Goal: Task Accomplishment & Management: Use online tool/utility

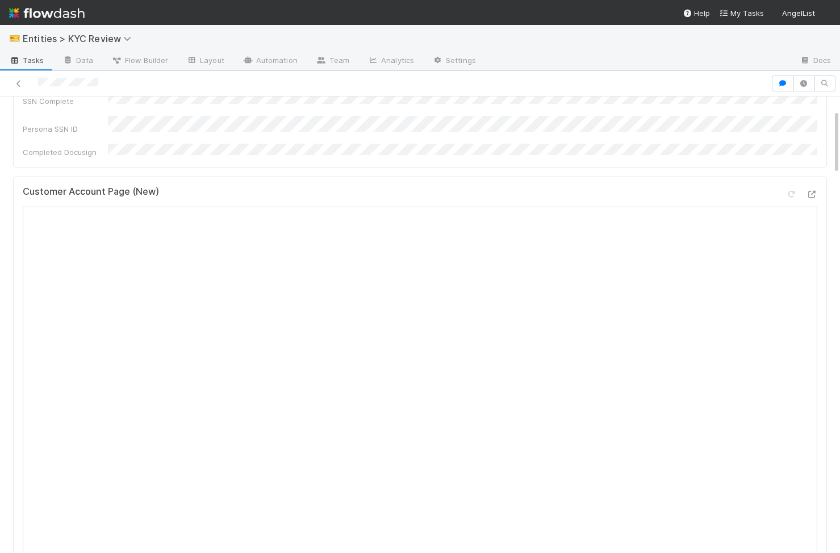
scroll to position [421, 0]
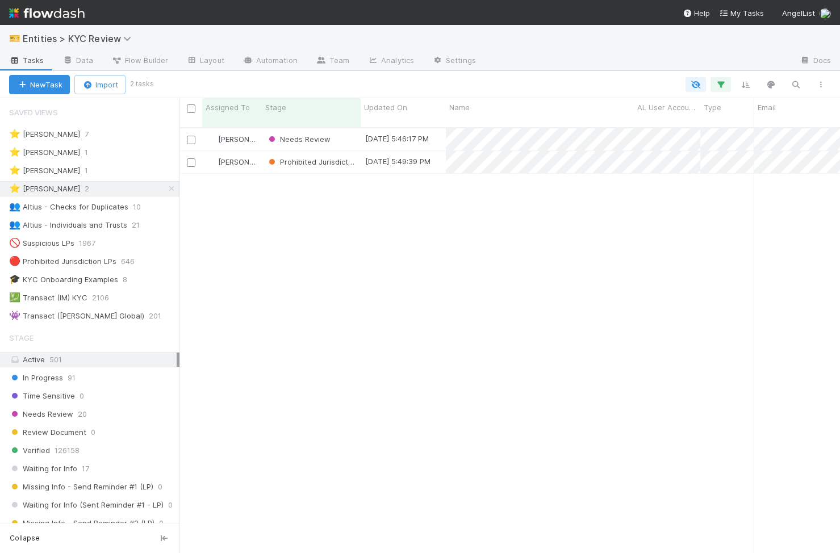
scroll to position [435, 661]
click at [172, 190] on icon at bounding box center [171, 188] width 11 height 7
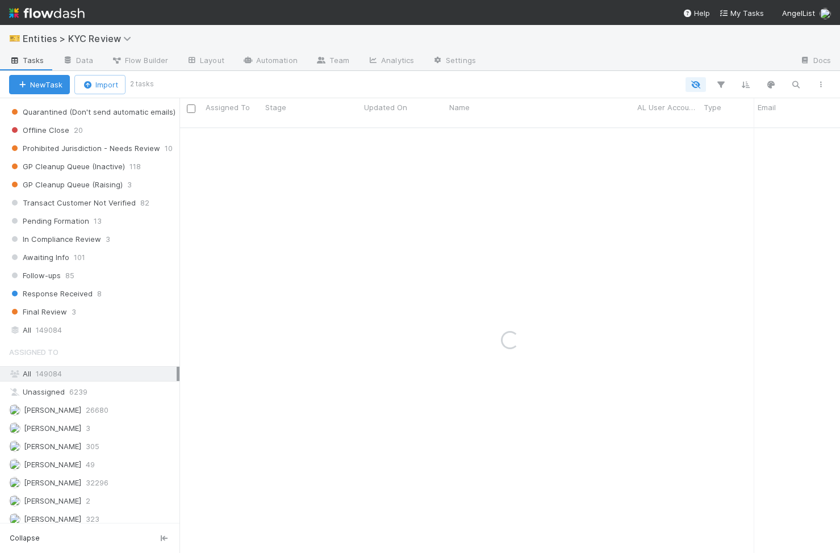
scroll to position [909, 0]
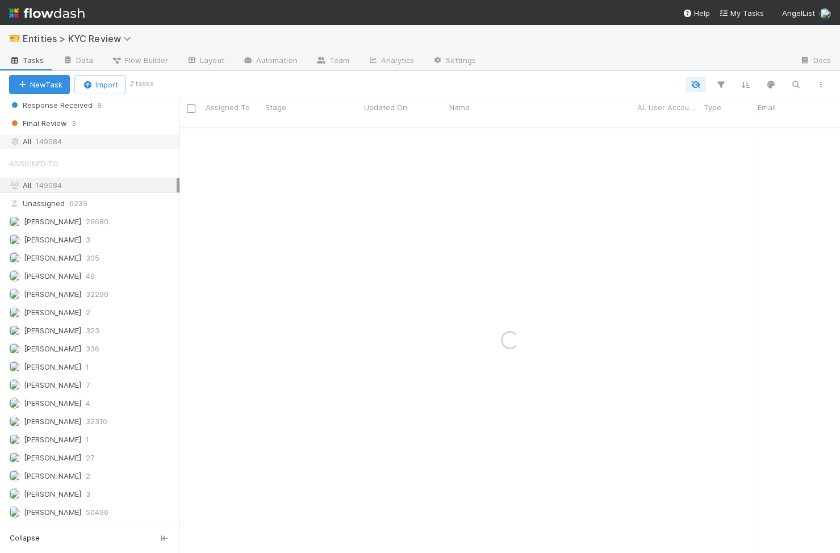
click at [96, 143] on div "All 149084" at bounding box center [93, 142] width 168 height 14
click at [796, 84] on icon "button" at bounding box center [795, 85] width 11 height 10
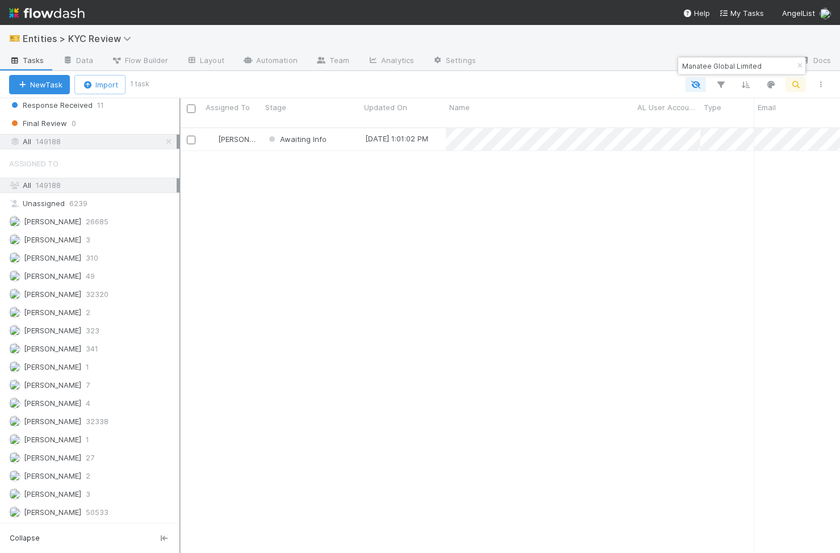
scroll to position [435, 661]
type input "Manatee Global Limited"
click at [344, 129] on div "Awaiting Info" at bounding box center [311, 139] width 99 height 22
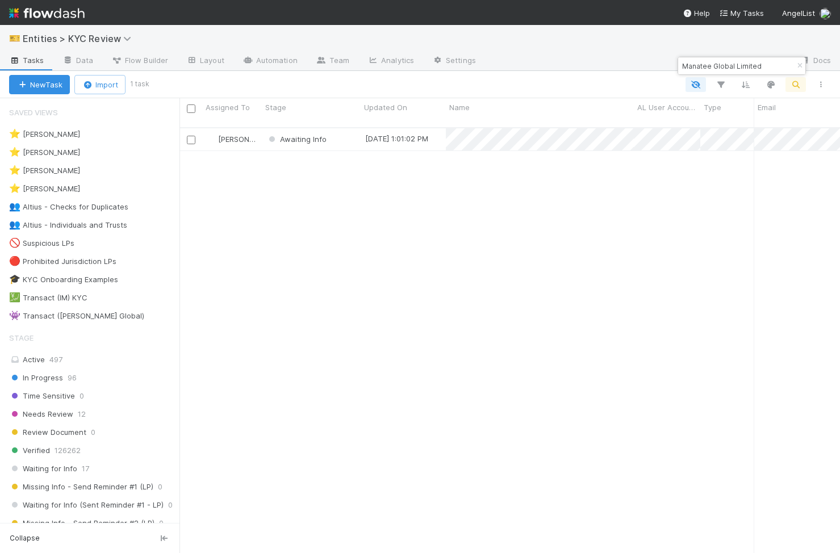
scroll to position [0, 1]
click at [701, 65] on input "Manatee Global Limited" at bounding box center [737, 66] width 114 height 14
paste input "B3R Ltd:"
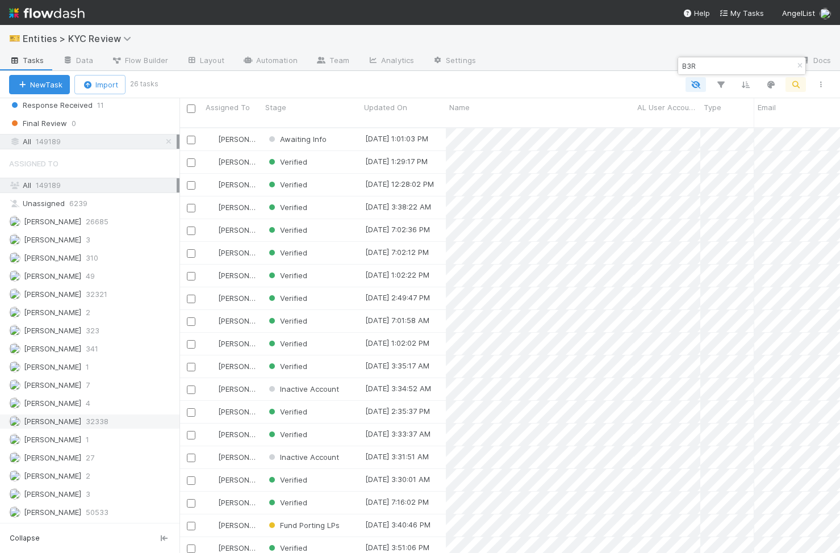
scroll to position [435, 661]
type input "B3R"
click at [345, 132] on div "Awaiting Info" at bounding box center [311, 139] width 99 height 22
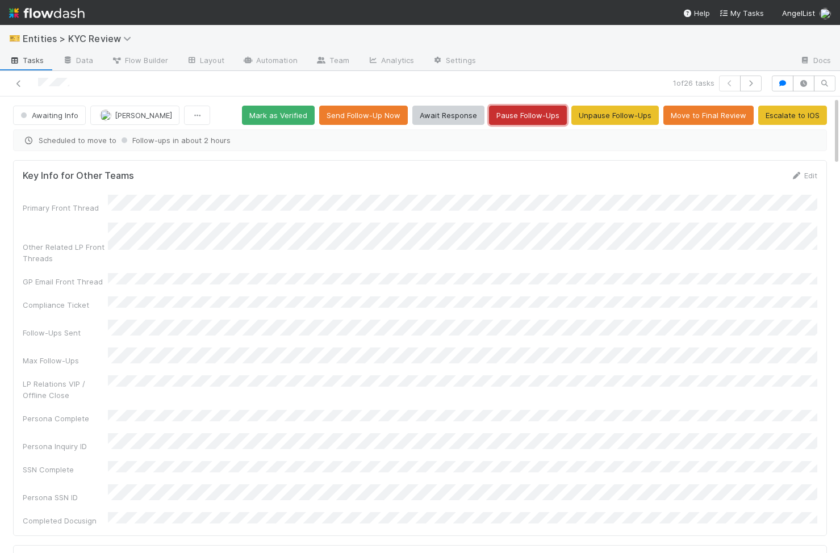
click at [557, 120] on button "Pause Follow-Ups" at bounding box center [528, 115] width 78 height 19
